Goal: Task Accomplishment & Management: Use online tool/utility

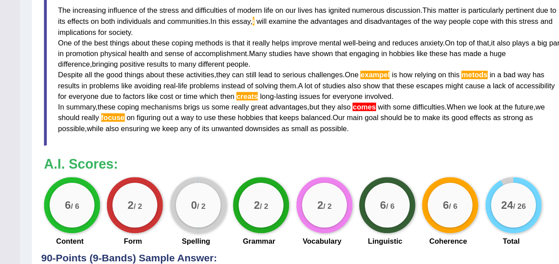
scroll to position [80, 0]
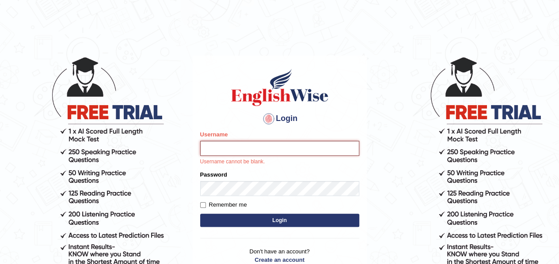
type input "samjoon"
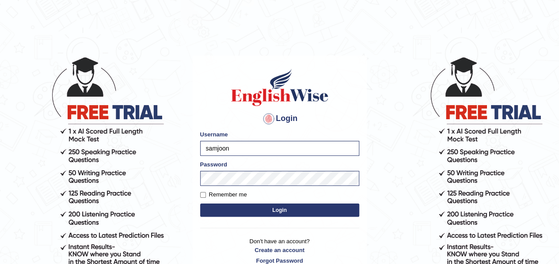
click at [288, 213] on button "Login" at bounding box center [279, 210] width 159 height 13
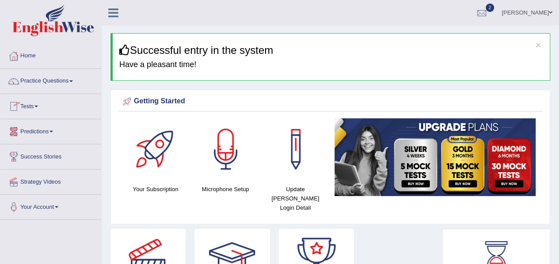
click at [34, 110] on link "Tests" at bounding box center [50, 105] width 101 height 22
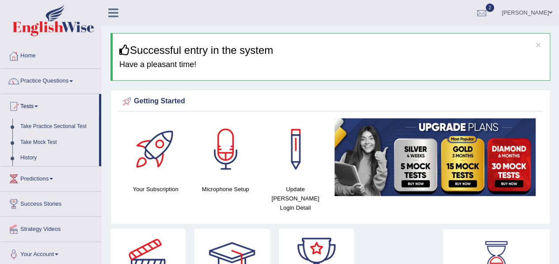
click at [49, 128] on link "Take Practice Sectional Test" at bounding box center [57, 127] width 83 height 16
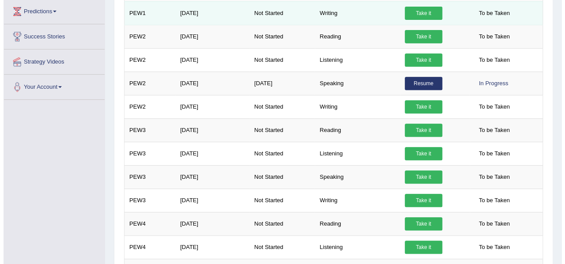
scroll to position [169, 0]
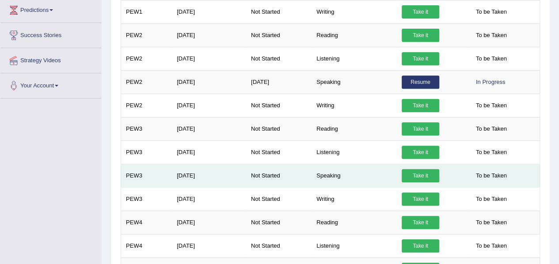
click at [417, 174] on link "Take it" at bounding box center [421, 175] width 38 height 13
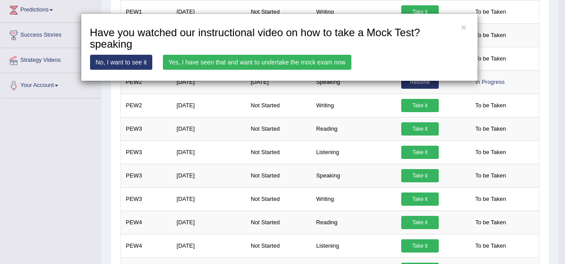
click at [281, 60] on link "Yes, I have seen that and want to undertake the mock exam now" at bounding box center [257, 62] width 189 height 15
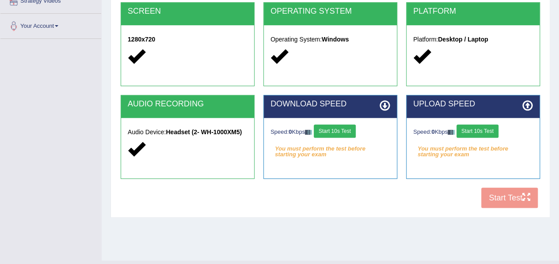
scroll to position [200, 0]
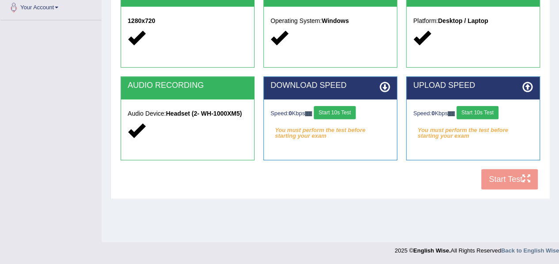
click at [339, 112] on button "Start 10s Test" at bounding box center [335, 112] width 42 height 13
click at [479, 114] on button "Start 10s Test" at bounding box center [477, 112] width 42 height 13
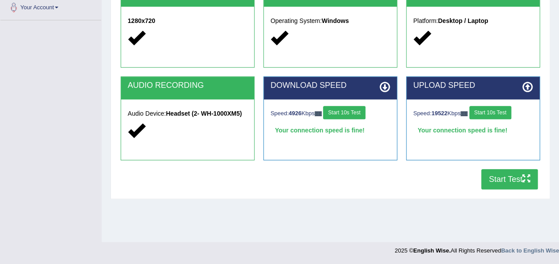
drag, startPoint x: 479, startPoint y: 114, endPoint x: 493, endPoint y: 178, distance: 64.5
click at [493, 178] on div "COOKIES Cookies Enabled JAVASCRIPT Javascript Enabled BROWSER Browser: Chrome S…" at bounding box center [330, 42] width 424 height 303
click at [493, 178] on button "Start Test" at bounding box center [509, 179] width 57 height 20
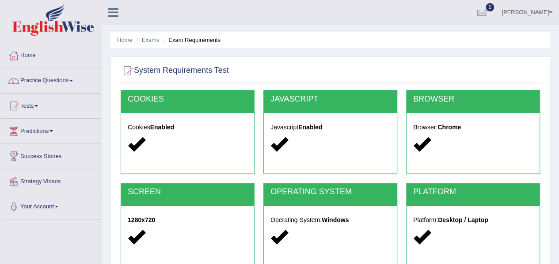
scroll to position [0, 0]
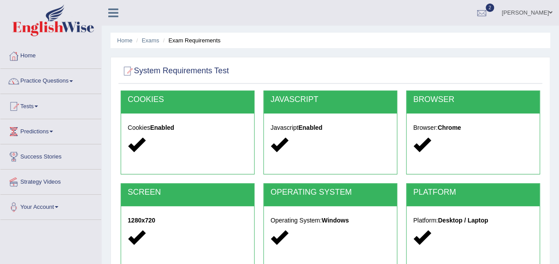
click at [38, 106] on span at bounding box center [36, 107] width 4 height 2
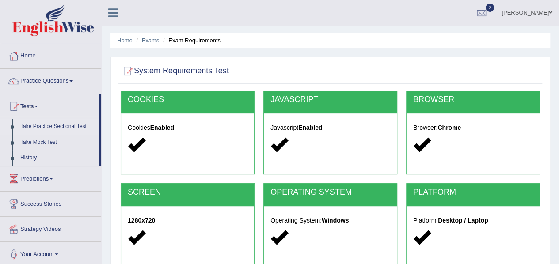
click at [42, 124] on link "Take Practice Sectional Test" at bounding box center [57, 127] width 83 height 16
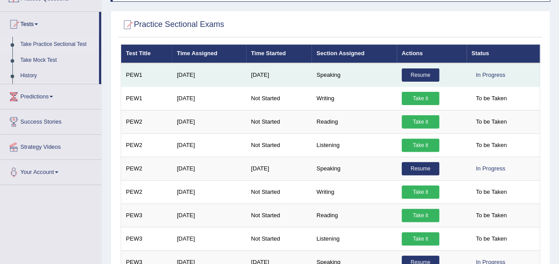
scroll to position [81, 0]
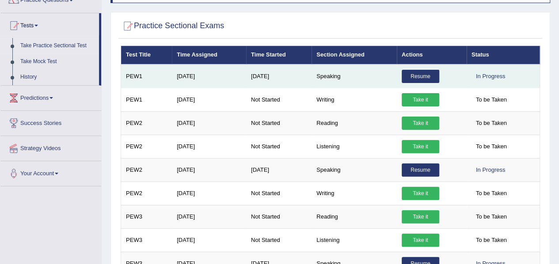
click at [402, 79] on link "Resume" at bounding box center [421, 76] width 38 height 13
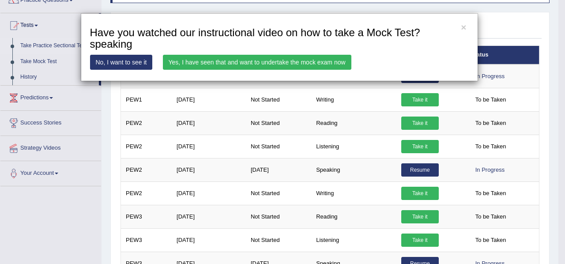
click at [134, 64] on link "No, I want to see it" at bounding box center [121, 62] width 63 height 15
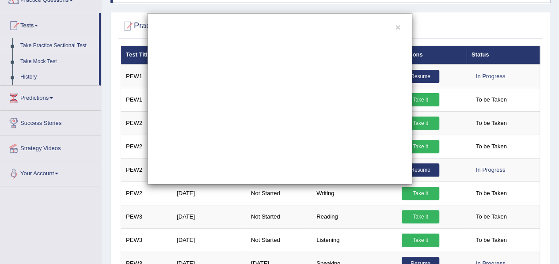
click at [394, 26] on div "×" at bounding box center [279, 98] width 265 height 171
click at [400, 28] on button "×" at bounding box center [397, 27] width 5 height 9
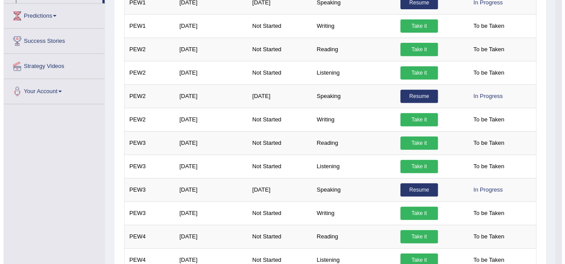
scroll to position [163, 0]
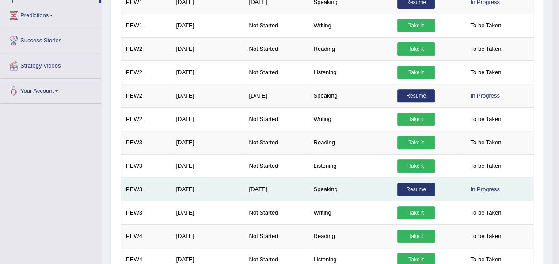
click at [424, 189] on link "Resume" at bounding box center [416, 189] width 38 height 13
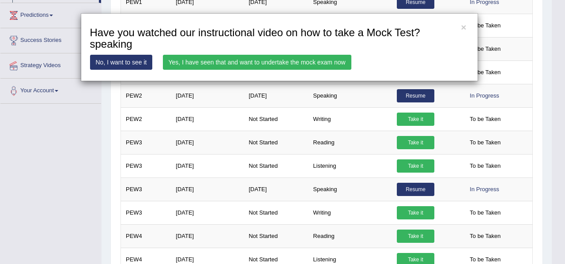
click at [297, 64] on link "Yes, I have seen that and want to undertake the mock exam now" at bounding box center [257, 62] width 189 height 15
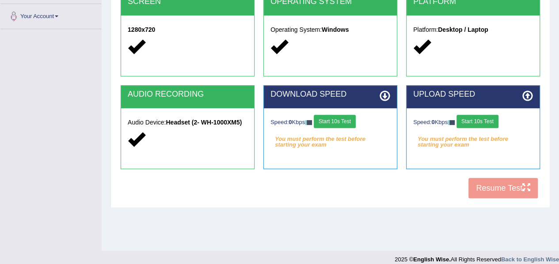
scroll to position [200, 0]
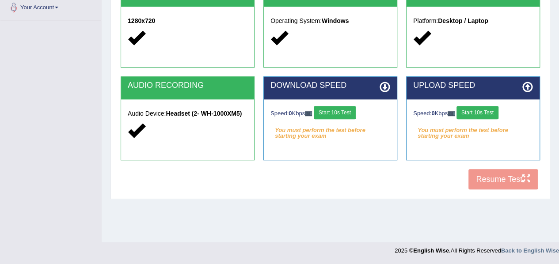
click at [343, 114] on button "Start 10s Test" at bounding box center [335, 112] width 42 height 13
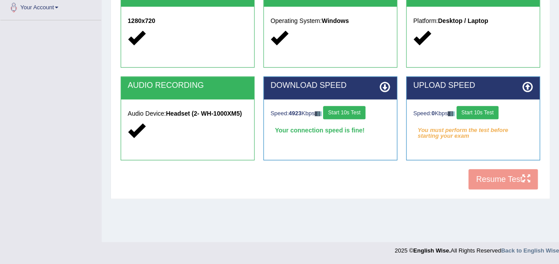
click at [475, 113] on button "Start 10s Test" at bounding box center [477, 112] width 42 height 13
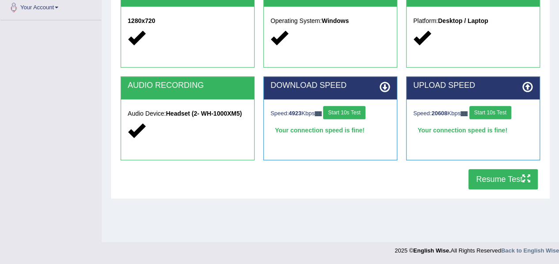
click at [493, 182] on button "Resume Test" at bounding box center [502, 179] width 69 height 20
drag, startPoint x: 315, startPoint y: 256, endPoint x: 239, endPoint y: 247, distance: 77.4
click at [315, 256] on footer "2025 © English Wise. All Rights Reserved Back to English Wise" at bounding box center [279, 253] width 559 height 22
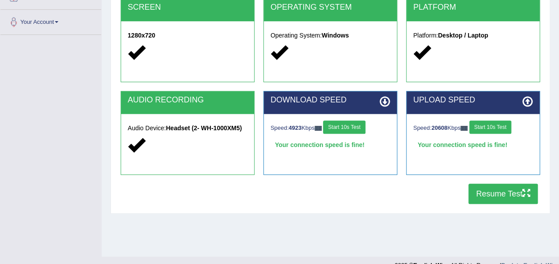
click at [474, 197] on button "Resume Test" at bounding box center [502, 194] width 69 height 20
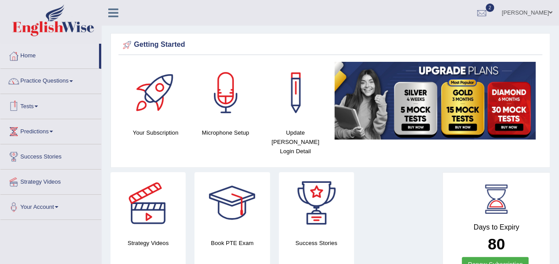
click at [47, 132] on link "Predictions" at bounding box center [50, 130] width 101 height 22
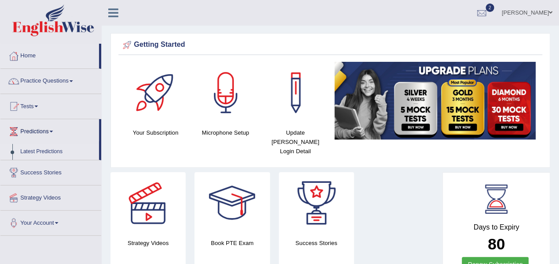
click at [56, 152] on link "Latest Predictions" at bounding box center [57, 152] width 83 height 16
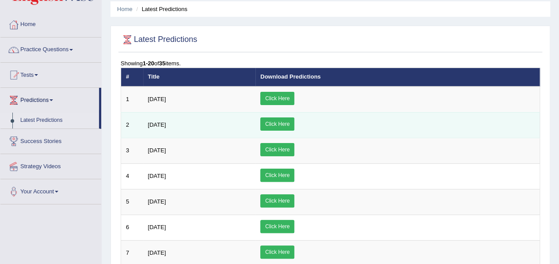
scroll to position [32, 0]
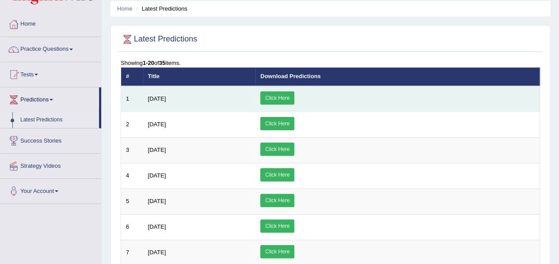
click at [294, 99] on link "Click Here" at bounding box center [277, 97] width 34 height 13
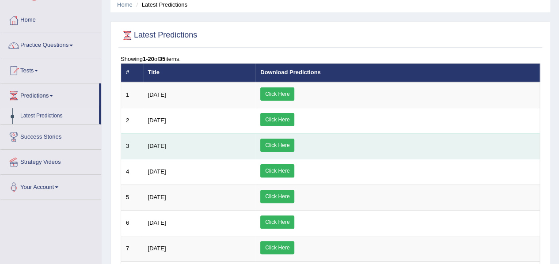
scroll to position [0, 0]
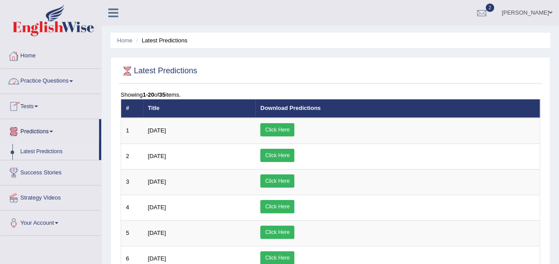
click at [24, 58] on link "Home" at bounding box center [50, 55] width 101 height 22
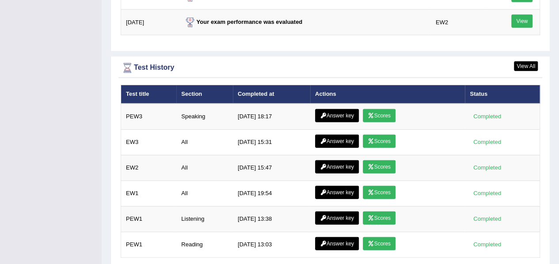
scroll to position [1182, 0]
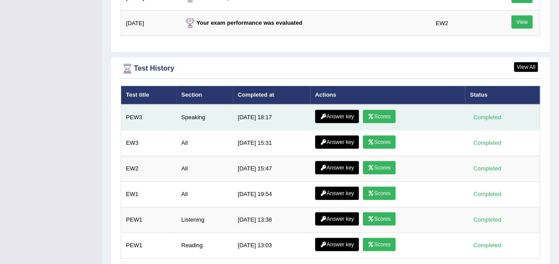
click at [366, 110] on link "Scores" at bounding box center [379, 116] width 33 height 13
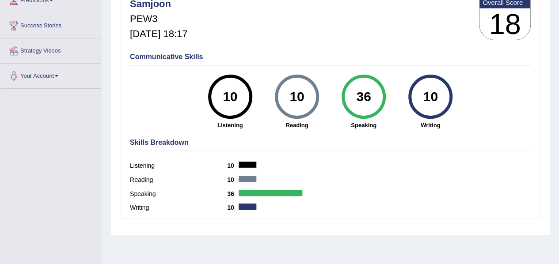
scroll to position [131, 0]
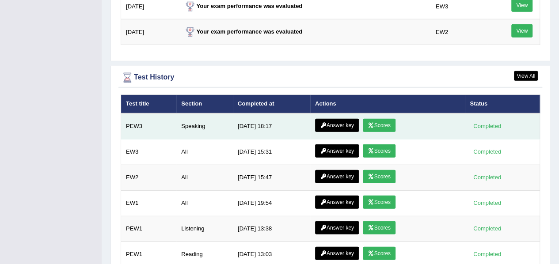
scroll to position [1203, 0]
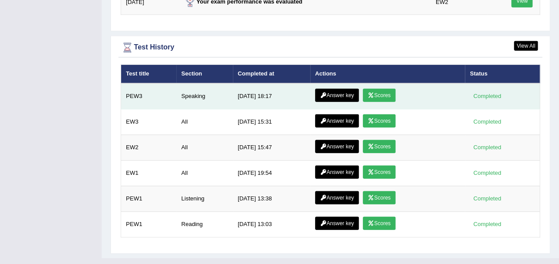
click at [332, 89] on link "Answer key" at bounding box center [337, 95] width 44 height 13
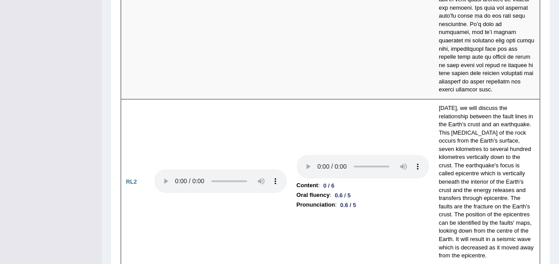
scroll to position [2124, 0]
